Goal: Task Accomplishment & Management: Complete application form

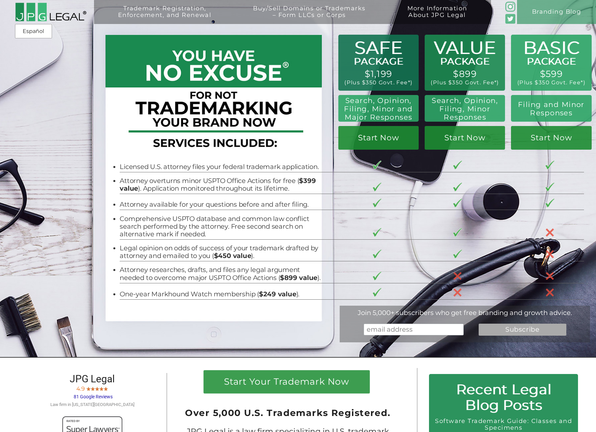
click at [101, 399] on span "81 Google Reviews" at bounding box center [93, 396] width 39 height 5
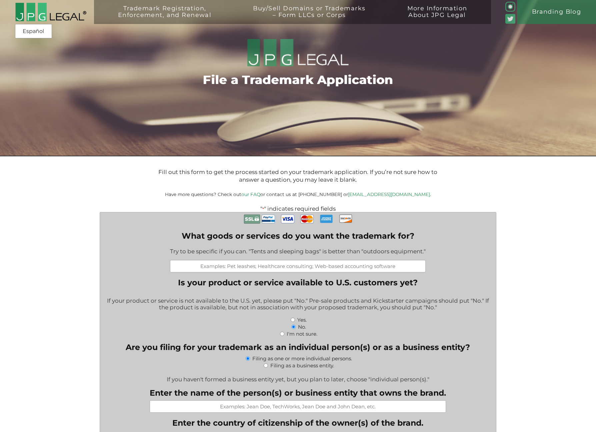
scroll to position [10, 0]
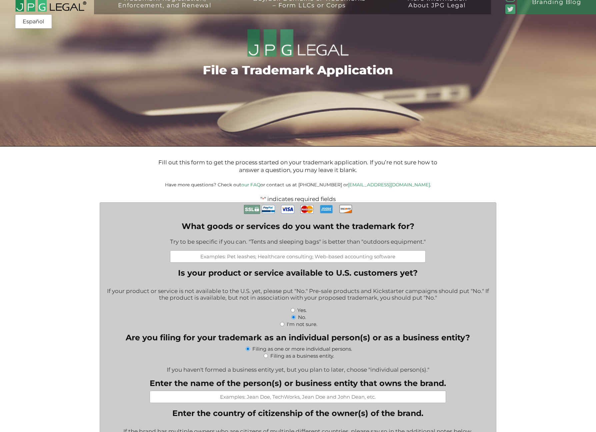
click at [264, 256] on input "What goods or services do you want the trademark for?" at bounding box center [298, 256] width 256 height 12
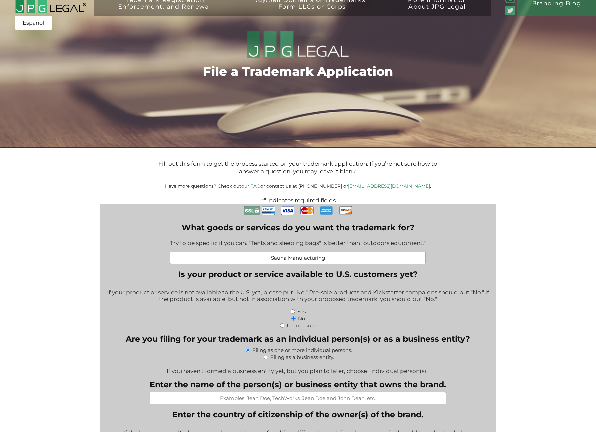
click at [351, 256] on input "Sauna Manufacturing" at bounding box center [298, 258] width 256 height 12
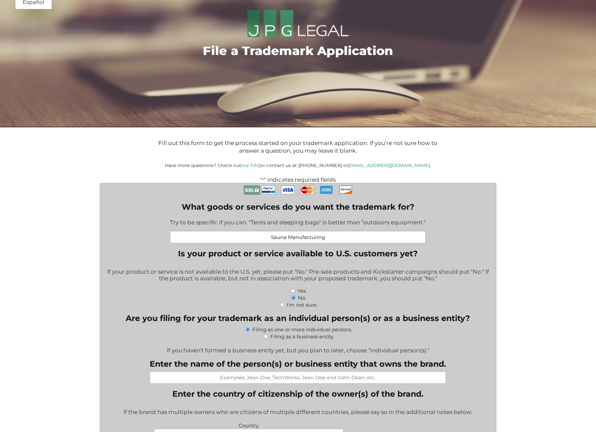
scroll to position [39, 0]
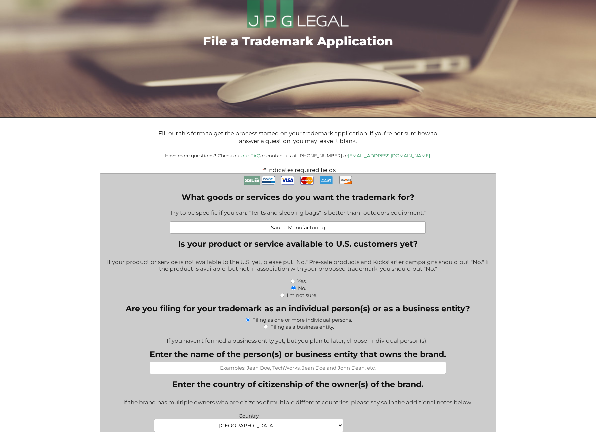
type input "Sauna Manufacturing"
click at [264, 328] on input "Filing as a business entity." at bounding box center [266, 327] width 4 height 4
radio input "true"
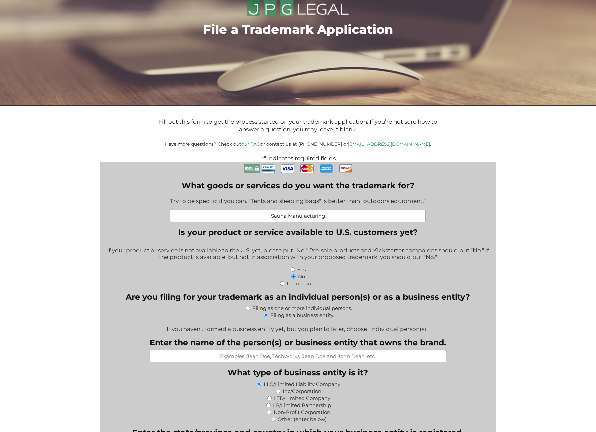
scroll to position [68, 0]
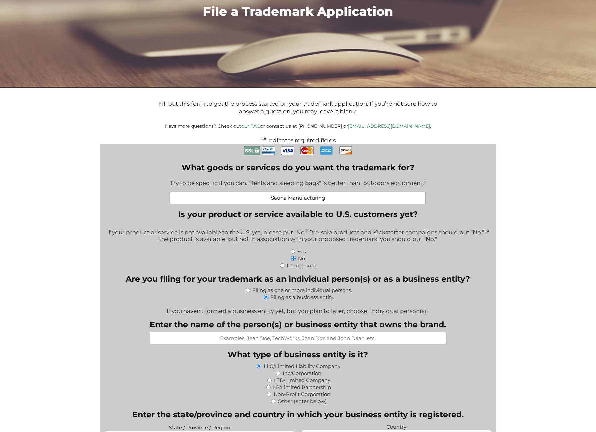
click at [265, 291] on label "Filing as one or more individual persons." at bounding box center [302, 290] width 100 height 6
click at [250, 291] on input "Filing as one or more individual persons." at bounding box center [248, 290] width 4 height 4
radio input "true"
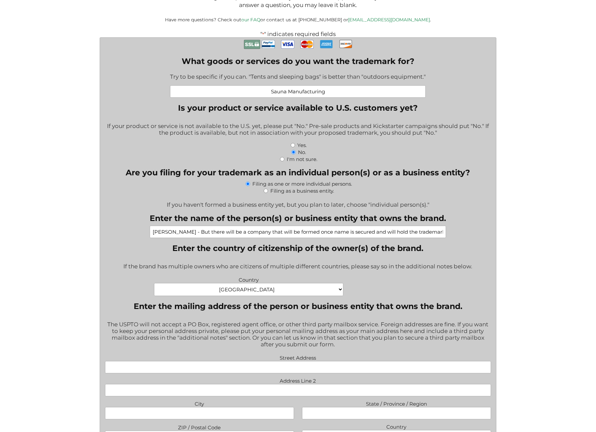
scroll to position [201, 0]
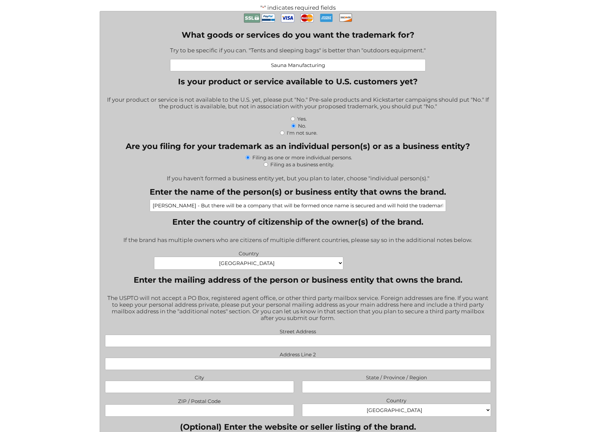
type input "Jeff Lennan - But there will be a company that will be formed once name is secu…"
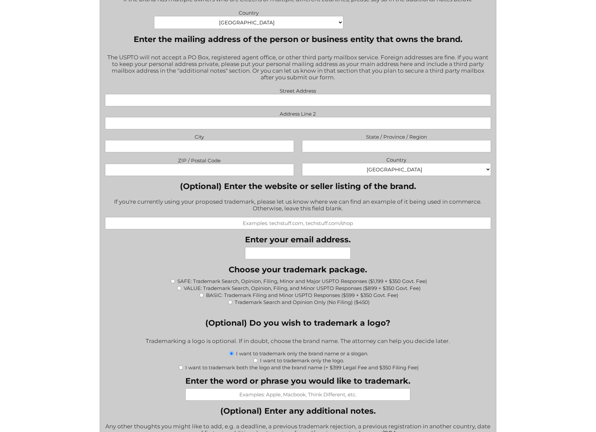
scroll to position [440, 0]
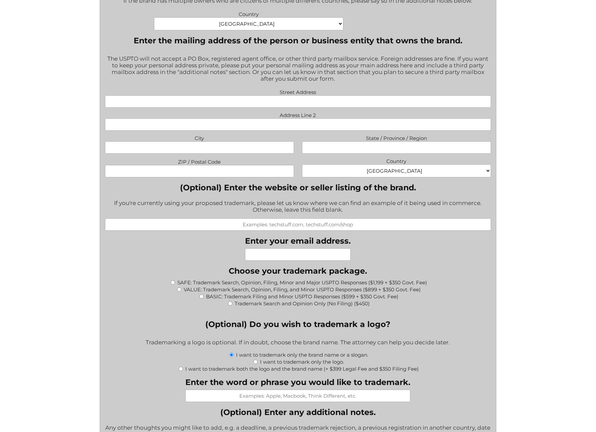
click at [325, 390] on input "Enter the word or phrase you would like to trademark." at bounding box center [297, 396] width 225 height 12
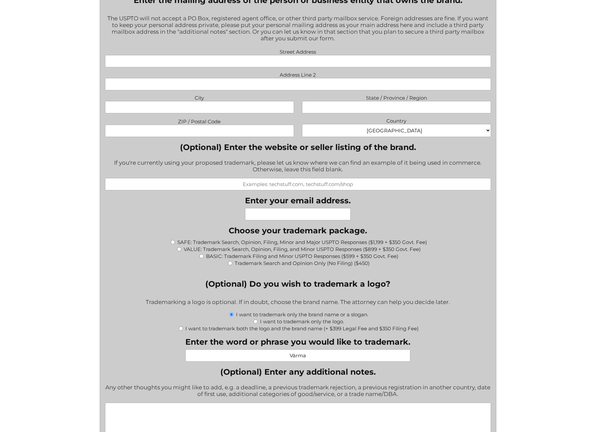
scroll to position [527, 0]
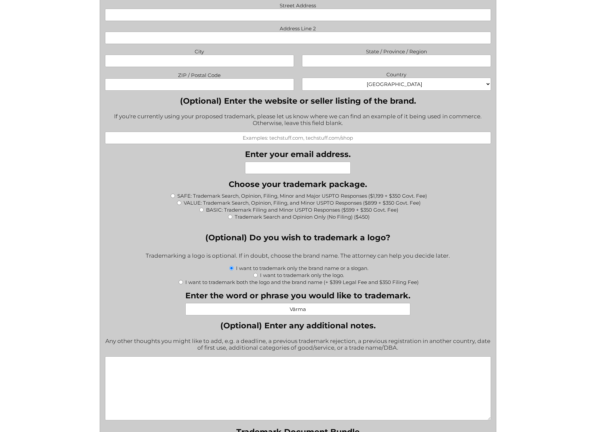
type input "Värma"
click at [317, 377] on textarea "(Optional) Enter any additional notes." at bounding box center [298, 388] width 386 height 64
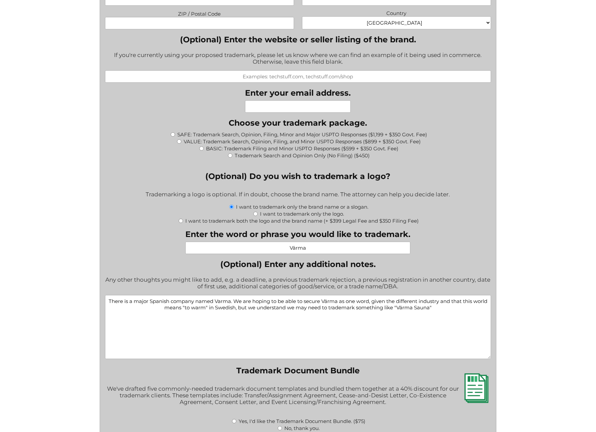
scroll to position [631, 0]
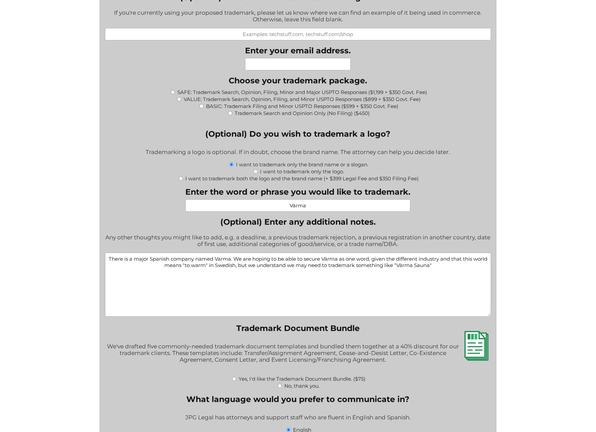
type textarea "There is a major Spanish company named Varma. We are hoping to be able to secur…"
click at [315, 383] on label "No, thank you." at bounding box center [301, 386] width 35 height 6
click at [282, 384] on input "No, thank you." at bounding box center [280, 386] width 4 height 4
radio input "true"
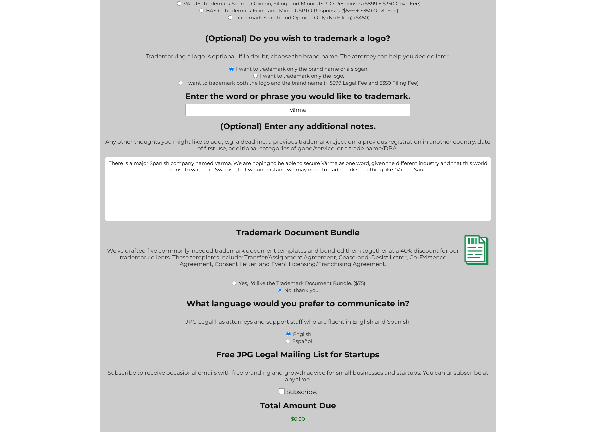
scroll to position [738, 0]
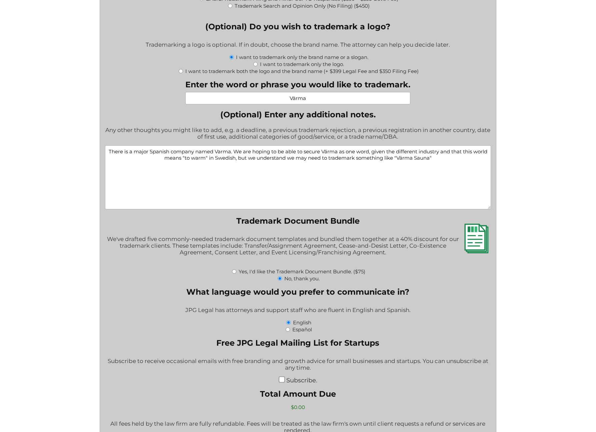
click at [282, 377] on input "Subscribe." at bounding box center [282, 380] width 6 height 6
checkbox input "true"
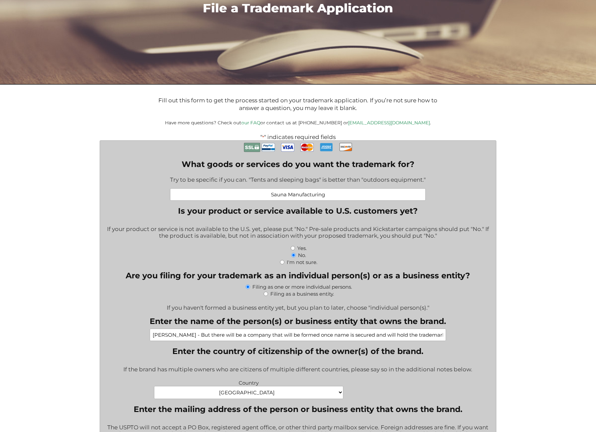
scroll to position [214, 0]
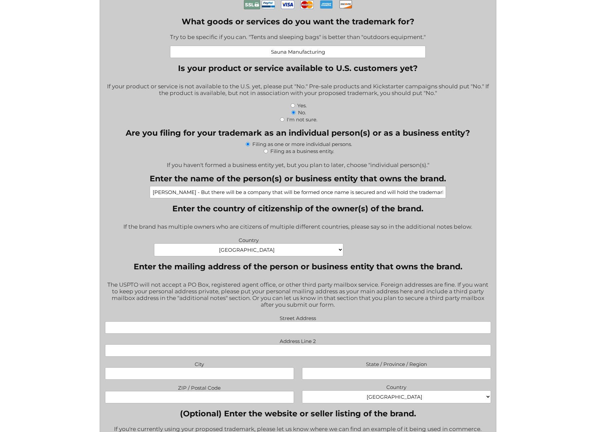
click at [357, 324] on input "Street Address" at bounding box center [298, 327] width 386 height 12
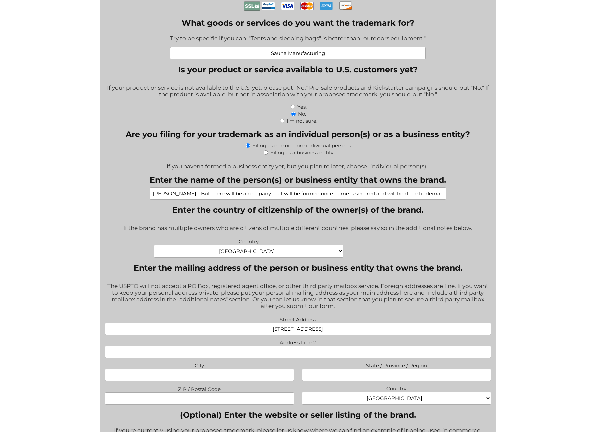
type input "11460 Alpine View Court"
type input "Truckee"
type input "CA"
type input "96161"
click at [352, 380] on div "Street Address 11460 Alpine View Court Address Line 2 City Truckee State / Prov…" at bounding box center [298, 361] width 394 height 93
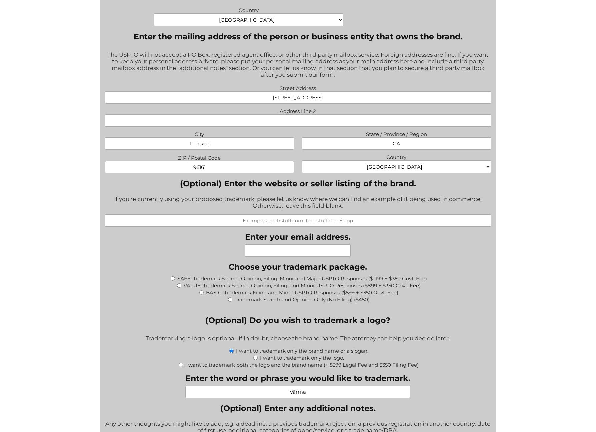
scroll to position [521, 0]
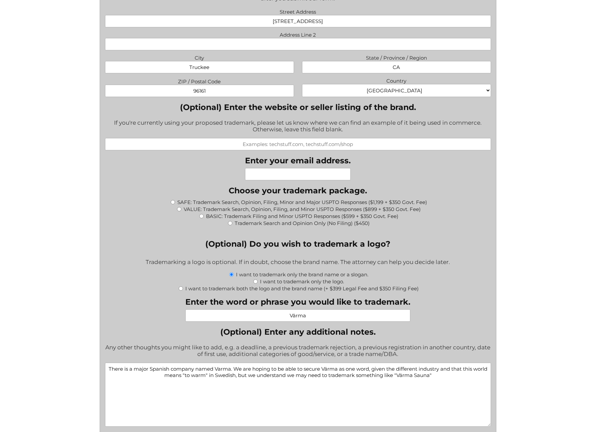
click at [452, 375] on textarea "There is a major Spanish company named Varma. We are hoping to be able to secur…" at bounding box center [298, 395] width 386 height 64
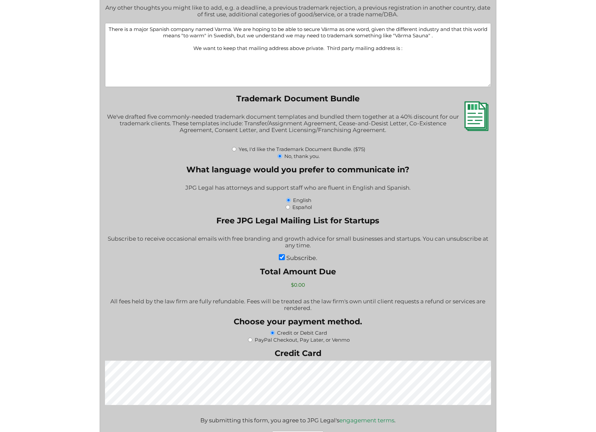
scroll to position [851, 0]
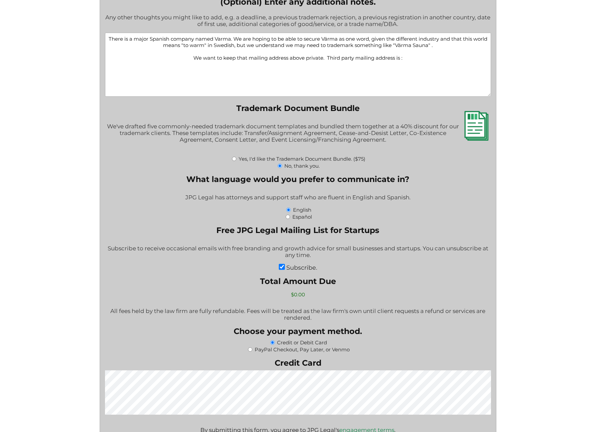
paste textarea "10266 Truckee Airport Rd. Suite C | Truckee, CA 96161"
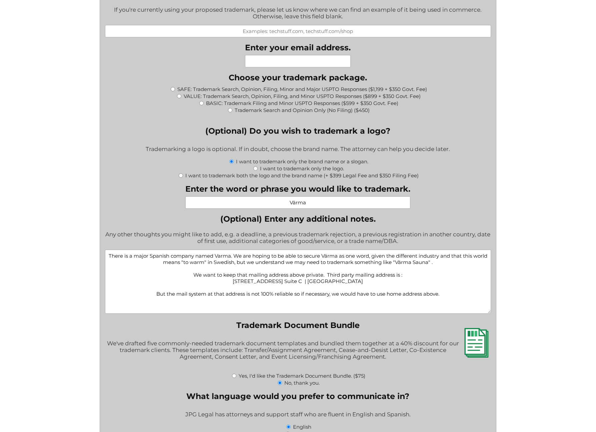
scroll to position [597, 0]
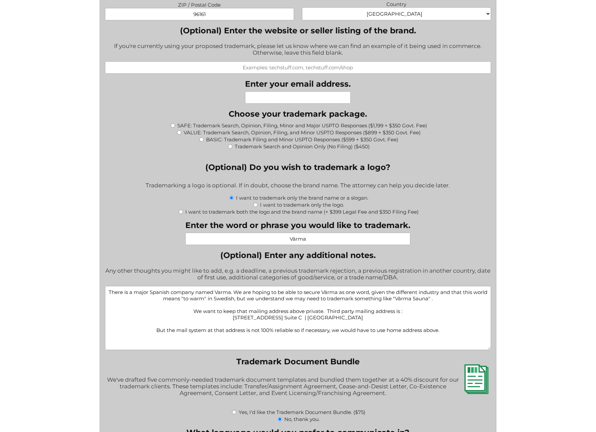
type textarea "There is a major Spanish company named Varma. We are hoping to be able to secur…"
click at [179, 130] on input "VALUE: Trademark Search, Opinion, Filing, and Minor USPTO Responses ($899 + $35…" at bounding box center [179, 132] width 4 height 4
radio input "true"
type input "$1,249.00"
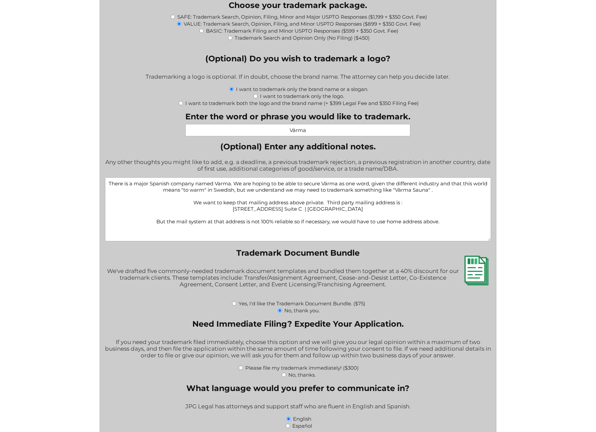
scroll to position [962, 0]
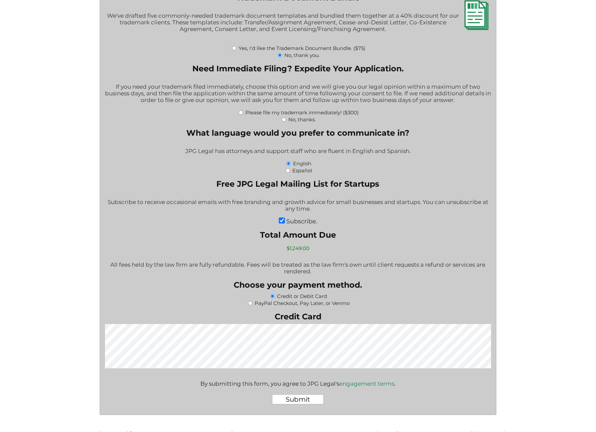
click at [310, 394] on input "Submit" at bounding box center [298, 399] width 52 height 10
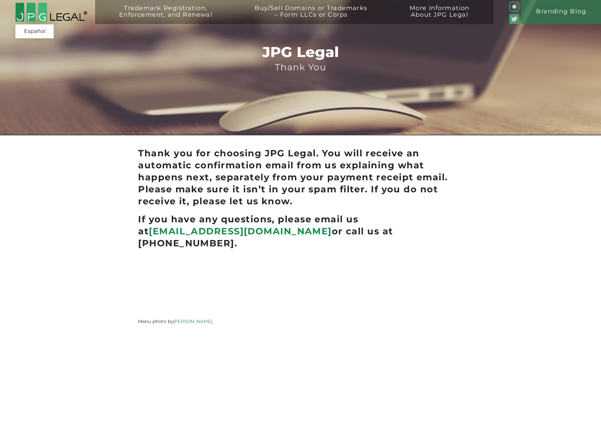
click at [197, 319] on link "[PERSON_NAME]" at bounding box center [192, 321] width 39 height 5
click at [195, 233] on link "[EMAIL_ADDRESS][DOMAIN_NAME]" at bounding box center [240, 231] width 183 height 11
